Goal: Find specific fact: Find specific fact

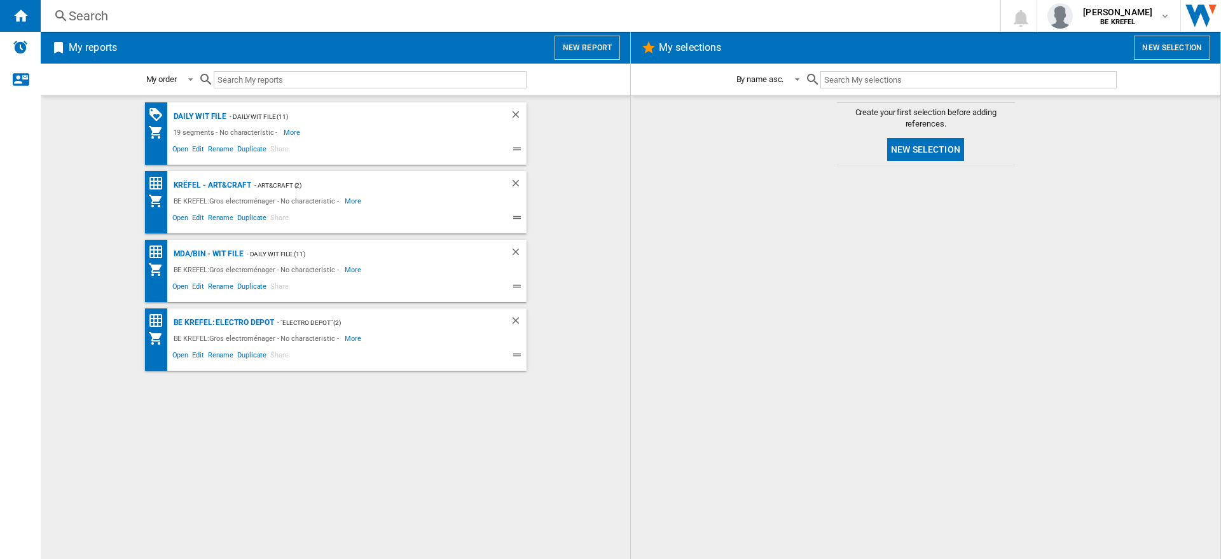
click at [309, 16] on div "Search" at bounding box center [518, 16] width 898 height 18
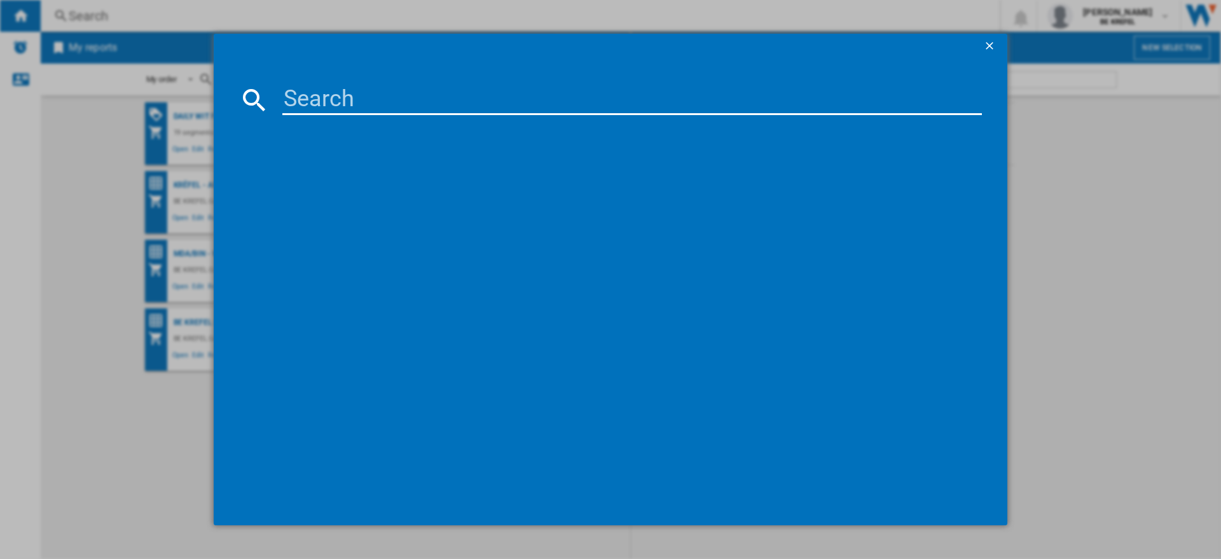
click at [388, 102] on input at bounding box center [632, 100] width 700 height 31
paste input "JBLVBUDS2BLK"
type input "JBLVBUDS2BLK"
